Goal: Navigation & Orientation: Find specific page/section

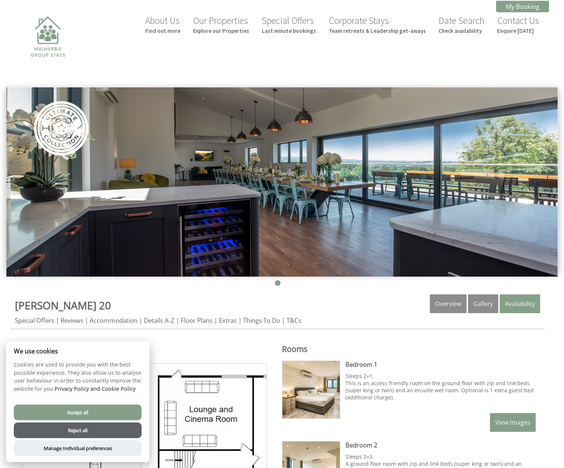
click at [389, 201] on img at bounding box center [281, 181] width 551 height 189
click at [484, 304] on link "Gallery" at bounding box center [483, 303] width 30 height 19
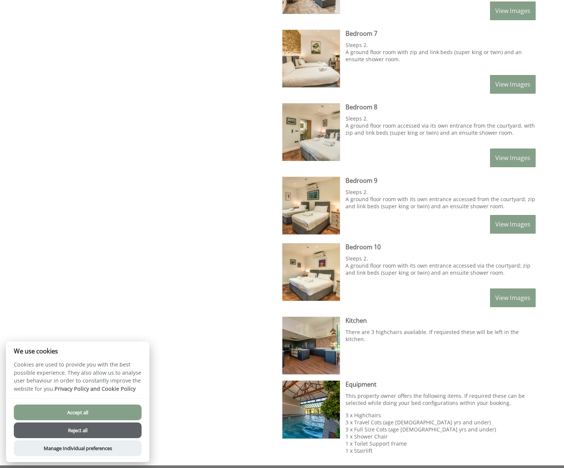
scroll to position [946, 0]
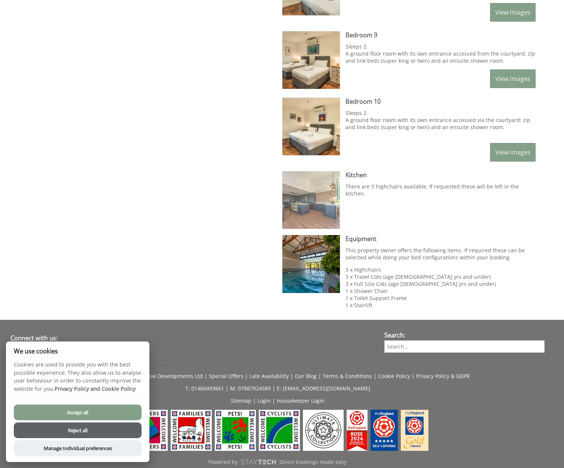
click at [312, 171] on img at bounding box center [310, 199] width 57 height 57
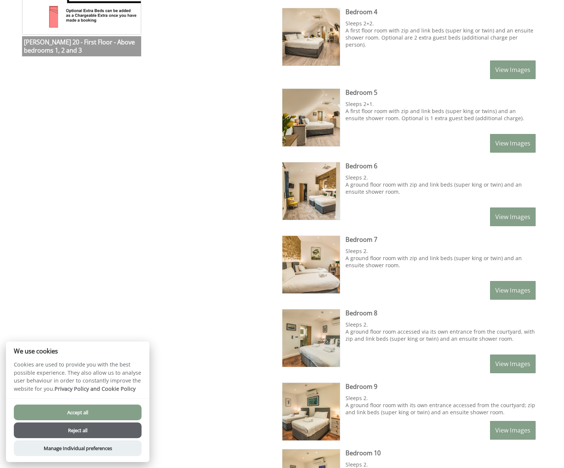
scroll to position [700, 0]
